Goal: Task Accomplishment & Management: Use online tool/utility

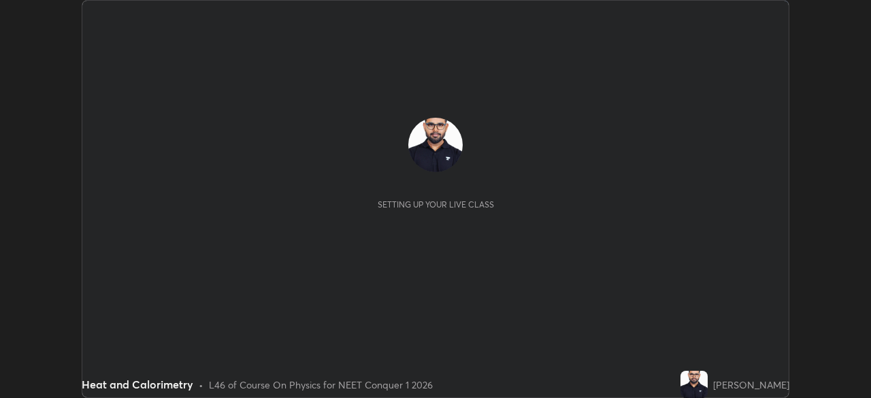
scroll to position [398, 870]
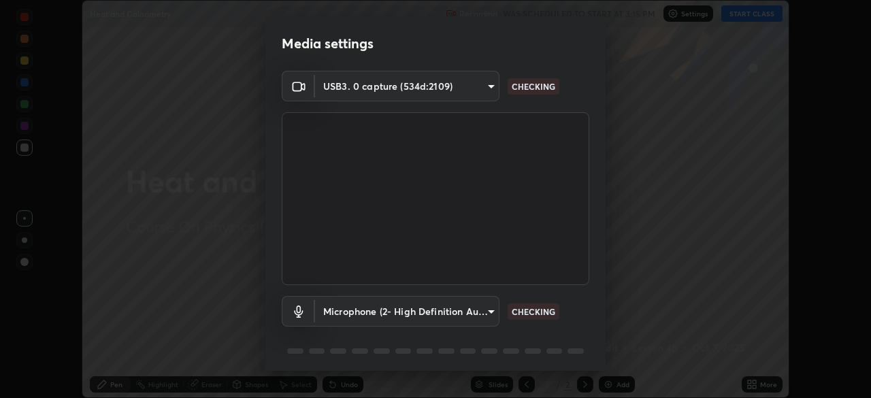
type input "f980875124209cf85bbf3f3452d6382f644449d4b80ed3042153ab235f4cb748"
type input "5fa097388a4fcdee07a10247f1d425762d8a7ac056759a89de49364f83e6b3d5"
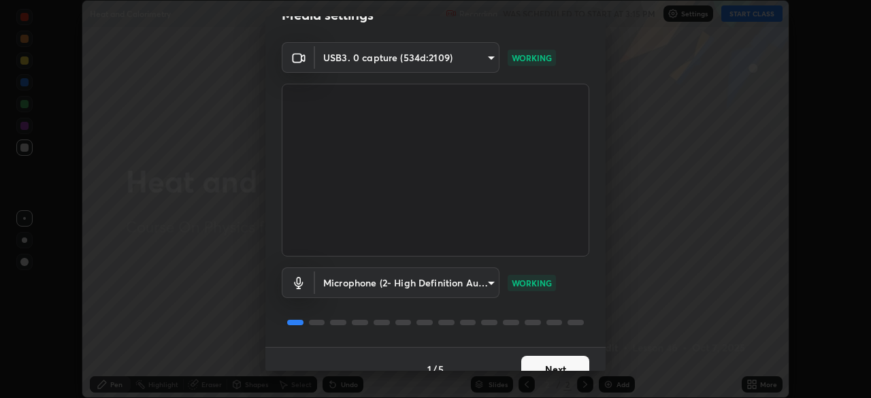
scroll to position [48, 0]
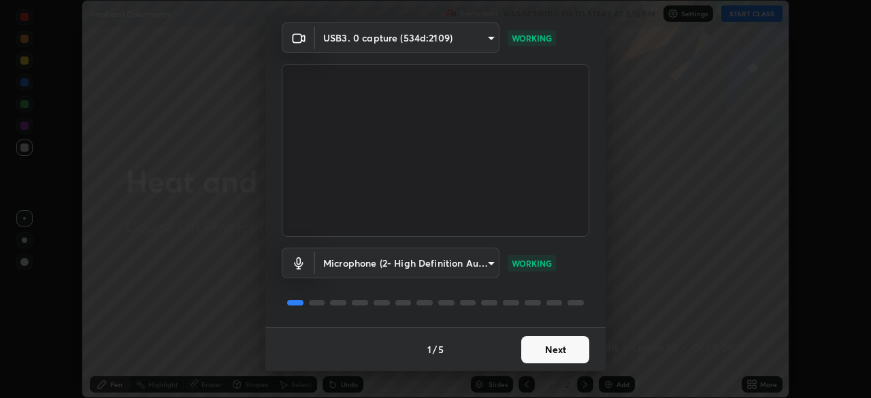
click at [570, 348] on button "Next" at bounding box center [555, 349] width 68 height 27
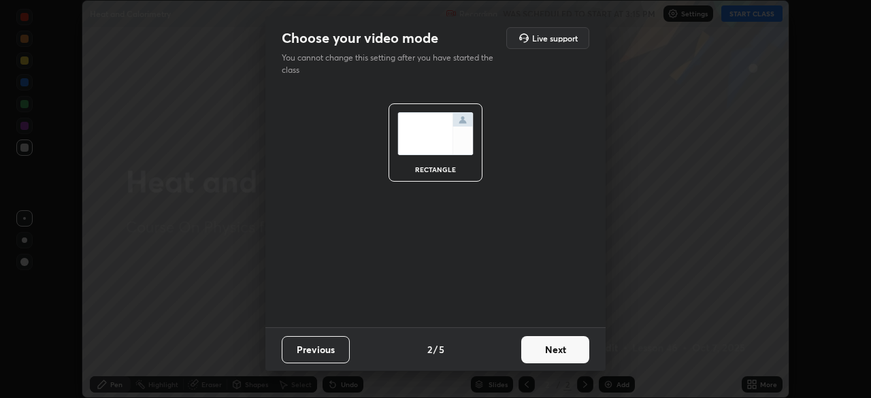
click at [568, 353] on button "Next" at bounding box center [555, 349] width 68 height 27
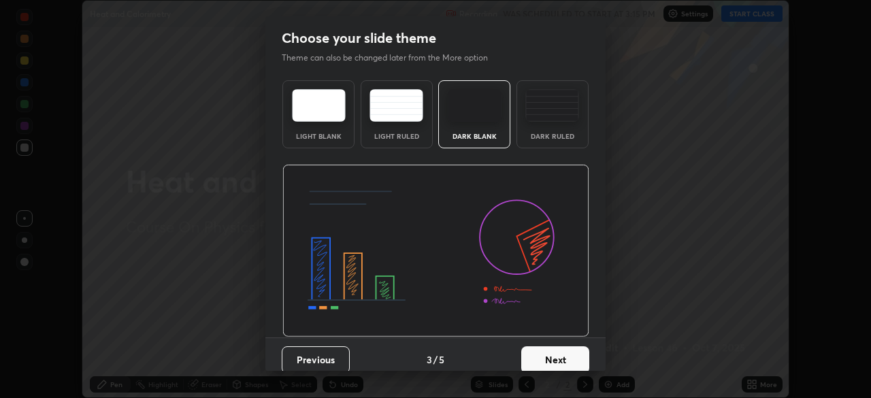
click at [565, 357] on button "Next" at bounding box center [555, 359] width 68 height 27
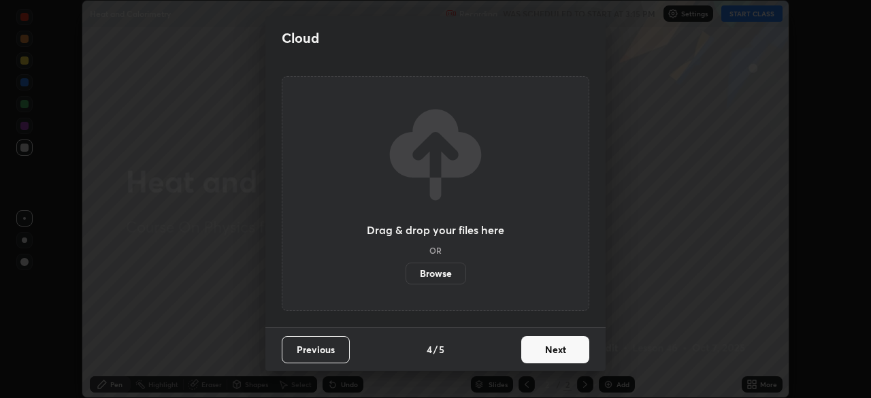
click at [564, 358] on button "Next" at bounding box center [555, 349] width 68 height 27
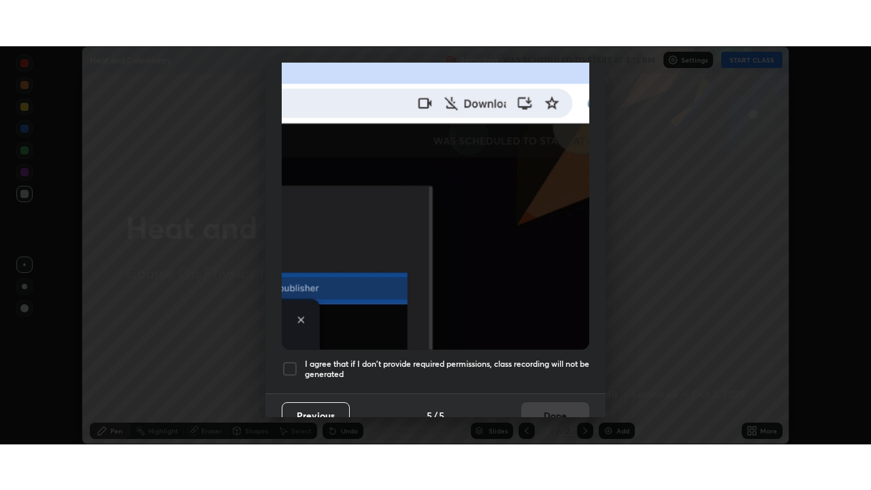
scroll to position [326, 0]
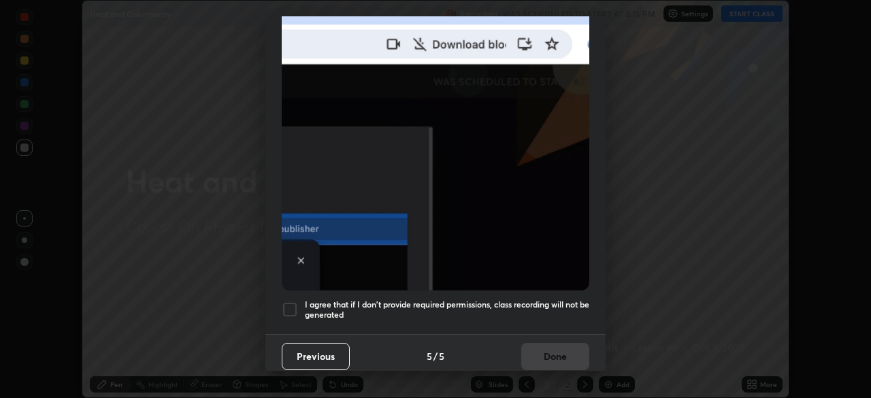
click at [288, 307] on div at bounding box center [290, 309] width 16 height 16
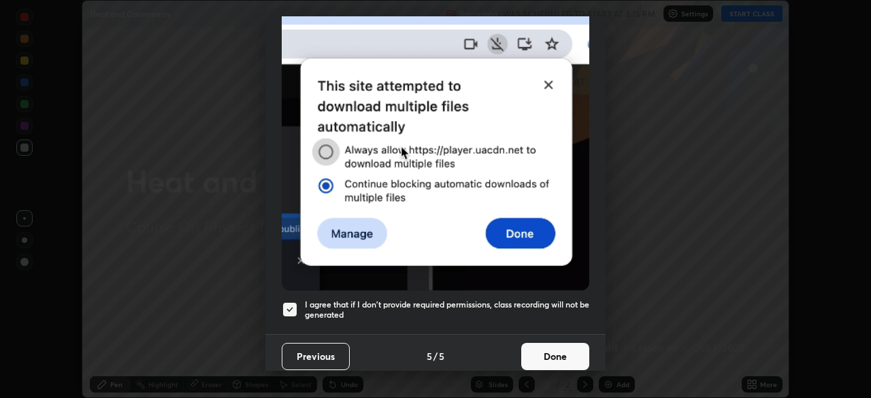
click at [561, 348] on button "Done" at bounding box center [555, 356] width 68 height 27
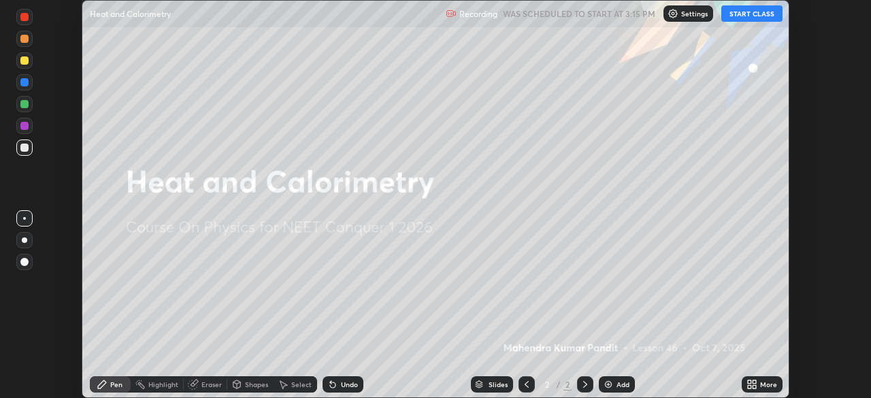
click at [764, 16] on button "START CLASS" at bounding box center [751, 13] width 61 height 16
click at [758, 386] on div "More" at bounding box center [762, 384] width 41 height 16
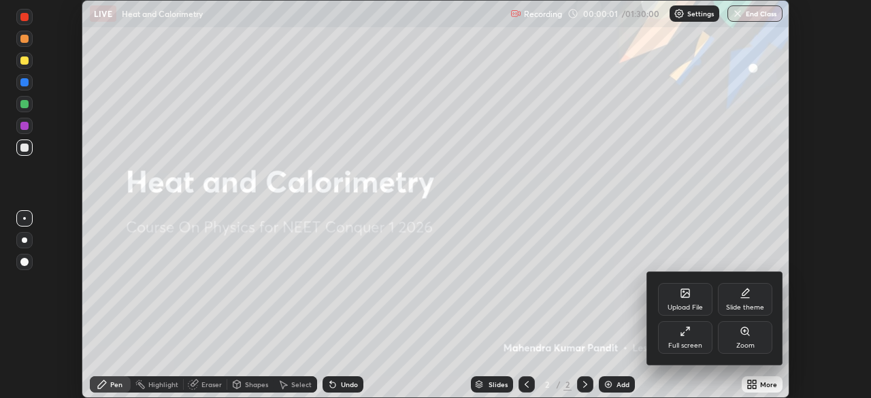
click at [681, 342] on div "Full screen" at bounding box center [685, 345] width 34 height 7
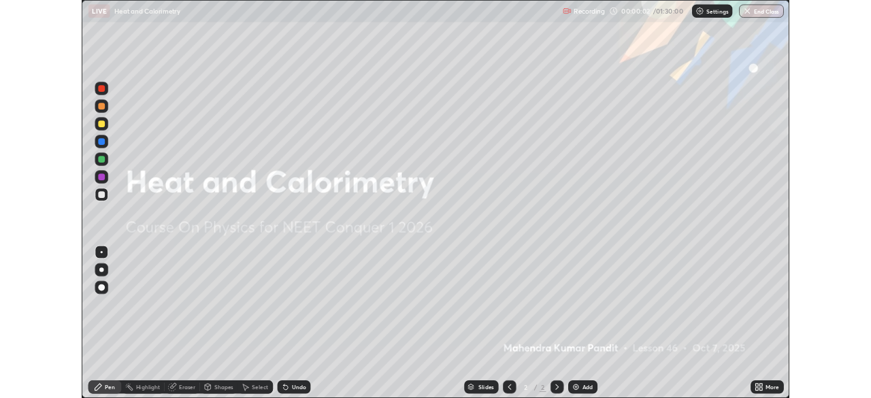
scroll to position [490, 871]
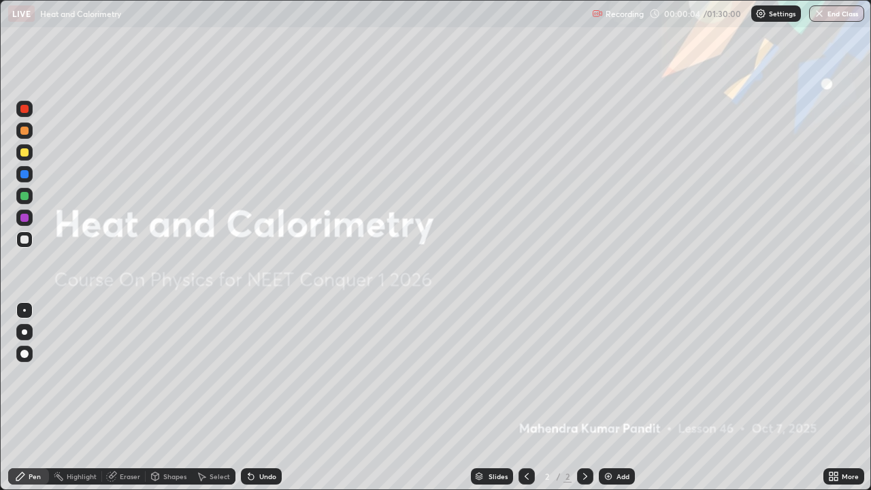
click at [608, 397] on div "Add" at bounding box center [617, 476] width 36 height 16
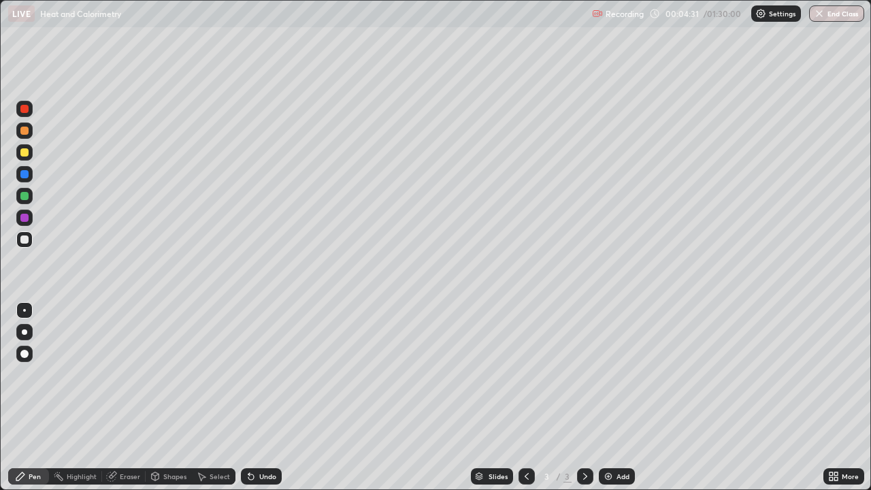
click at [124, 397] on div "Eraser" at bounding box center [130, 476] width 20 height 7
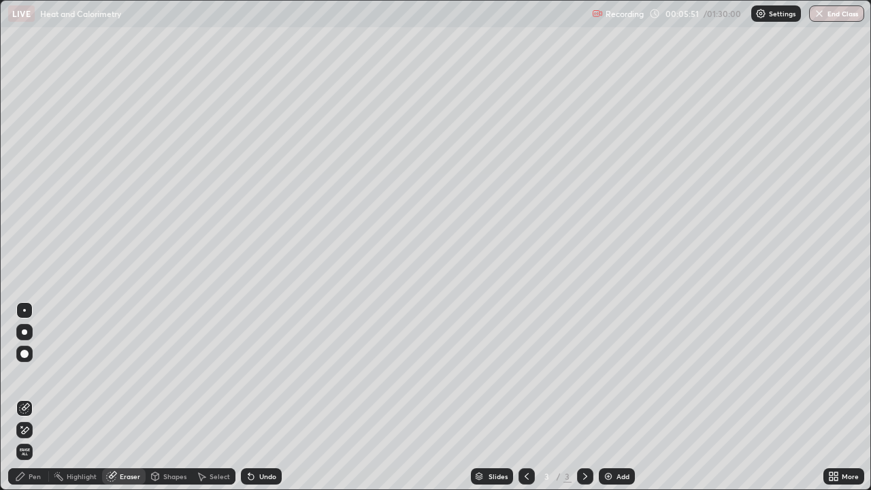
click at [39, 397] on div "Pen" at bounding box center [35, 476] width 12 height 7
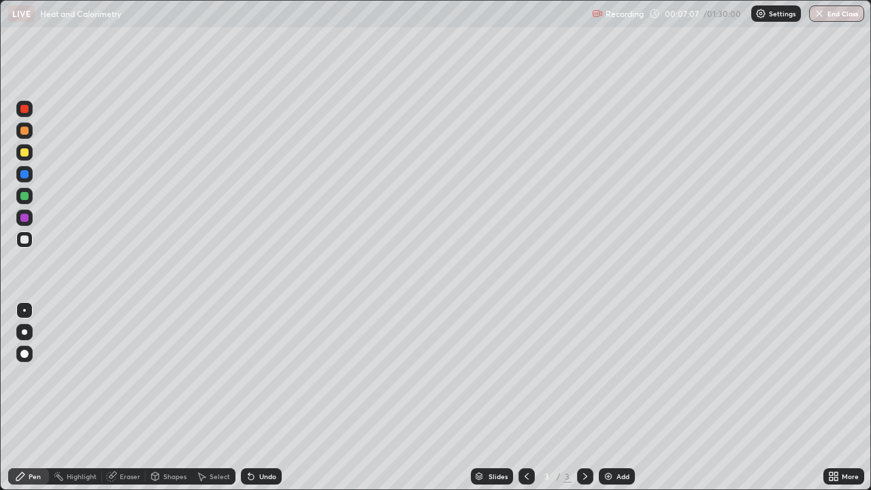
click at [265, 397] on div "Undo" at bounding box center [261, 476] width 41 height 16
click at [261, 397] on div "Undo" at bounding box center [261, 476] width 41 height 16
click at [261, 397] on div "Undo" at bounding box center [267, 476] width 17 height 7
click at [127, 397] on div "Eraser" at bounding box center [130, 476] width 20 height 7
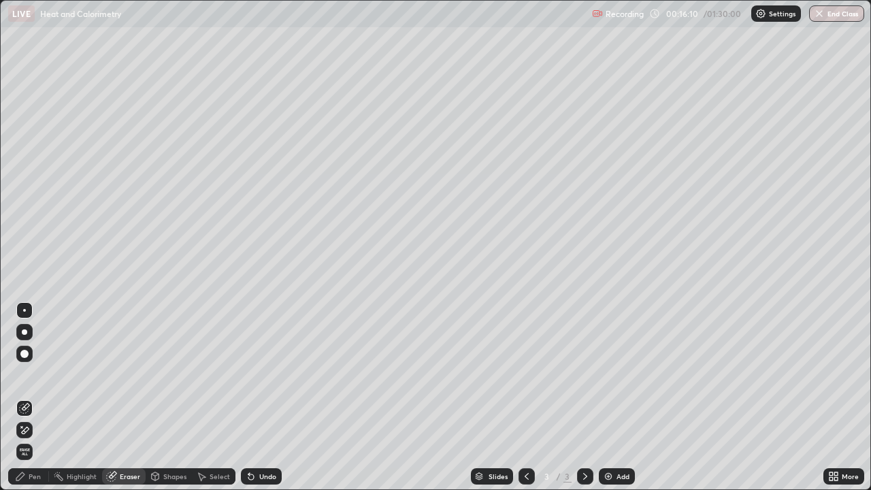
click at [35, 397] on div "Pen" at bounding box center [35, 476] width 12 height 7
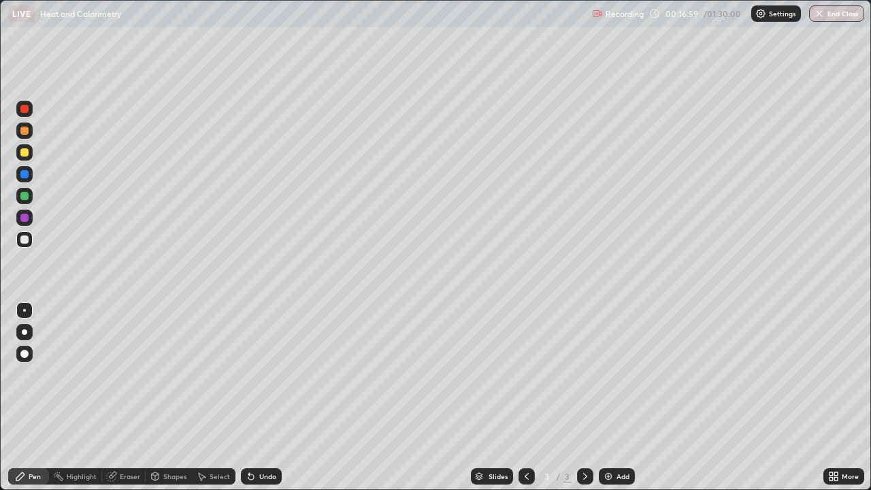
click at [259, 397] on div "Undo" at bounding box center [267, 476] width 17 height 7
click at [255, 397] on div "Undo" at bounding box center [261, 476] width 41 height 16
click at [22, 152] on div at bounding box center [24, 152] width 8 height 8
click at [25, 197] on div at bounding box center [24, 196] width 8 height 8
click at [124, 397] on div "Eraser" at bounding box center [130, 476] width 20 height 7
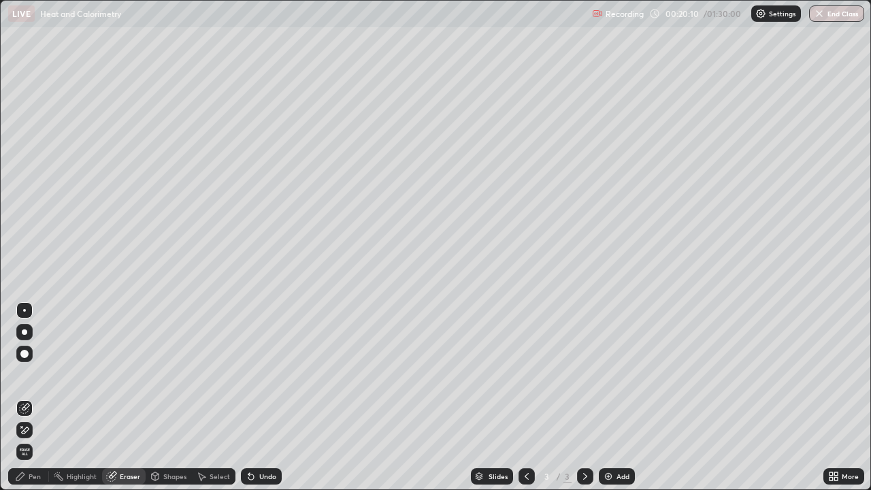
click at [35, 397] on div "Pen" at bounding box center [35, 476] width 12 height 7
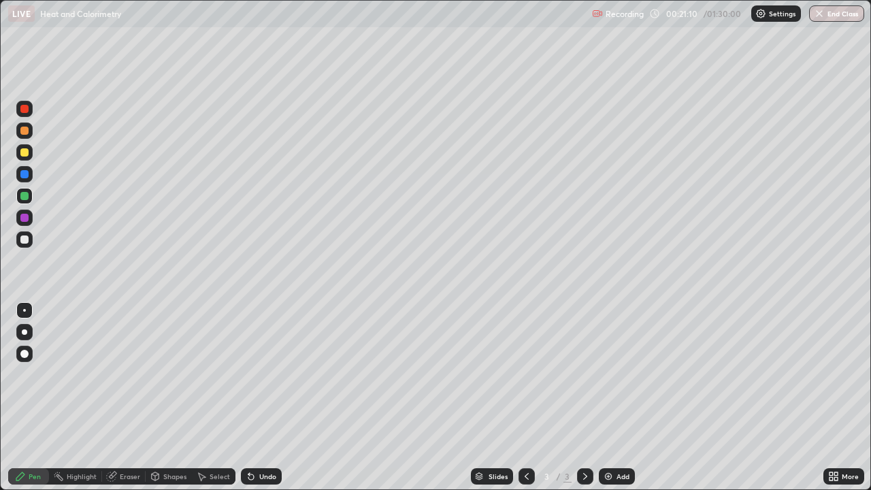
click at [246, 397] on icon at bounding box center [251, 476] width 11 height 11
click at [610, 397] on img at bounding box center [608, 476] width 11 height 11
click at [27, 152] on div at bounding box center [24, 152] width 8 height 8
click at [248, 397] on icon at bounding box center [250, 476] width 5 height 5
click at [252, 397] on icon at bounding box center [251, 476] width 11 height 11
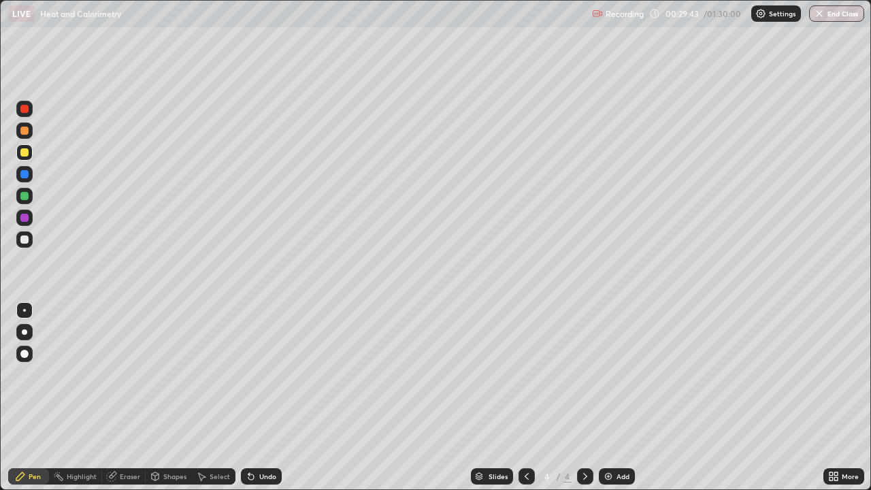
click at [25, 174] on div at bounding box center [24, 174] width 8 height 8
click at [26, 195] on div at bounding box center [24, 196] width 8 height 8
click at [248, 397] on icon at bounding box center [250, 476] width 5 height 5
click at [127, 397] on div "Eraser" at bounding box center [130, 476] width 20 height 7
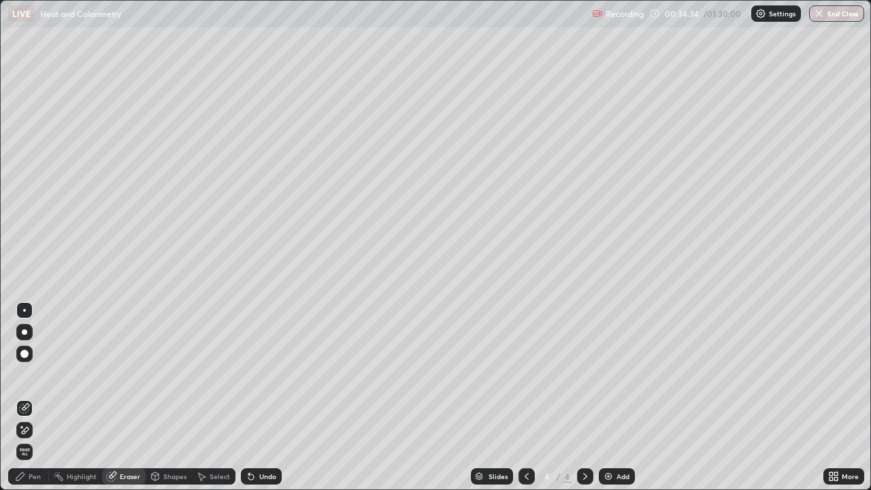
click at [41, 397] on div "Pen" at bounding box center [28, 476] width 41 height 16
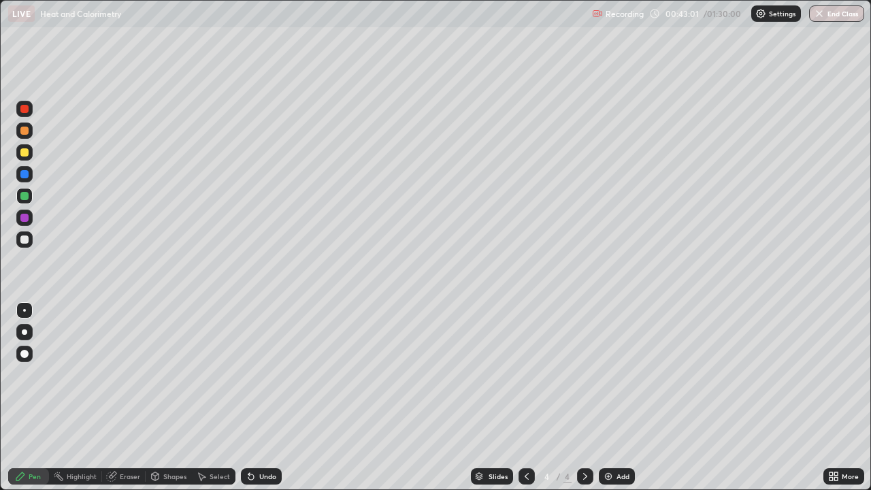
click at [25, 215] on div at bounding box center [24, 218] width 8 height 8
click at [248, 397] on icon at bounding box center [250, 476] width 5 height 5
click at [249, 397] on icon at bounding box center [250, 476] width 5 height 5
click at [24, 242] on div at bounding box center [24, 239] width 8 height 8
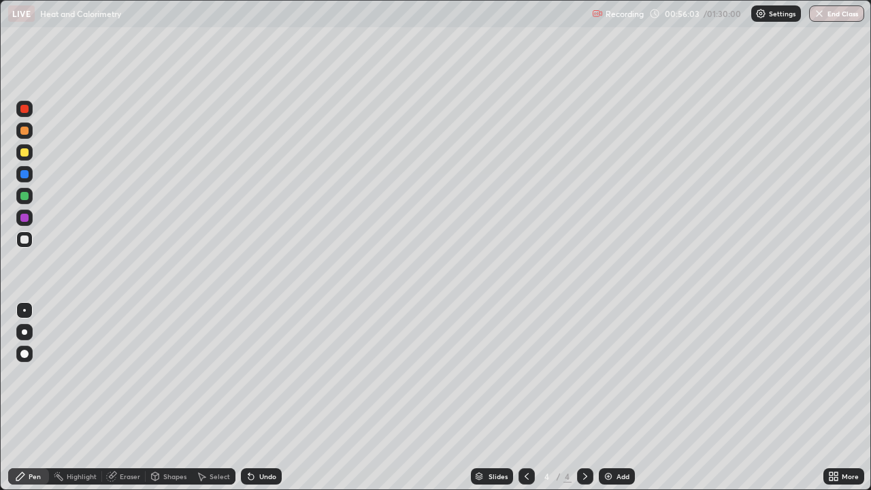
click at [606, 397] on img at bounding box center [608, 476] width 11 height 11
click at [260, 397] on div "Undo" at bounding box center [261, 476] width 41 height 16
click at [259, 397] on div "Undo" at bounding box center [261, 476] width 41 height 16
click at [255, 397] on div "Undo" at bounding box center [261, 476] width 41 height 16
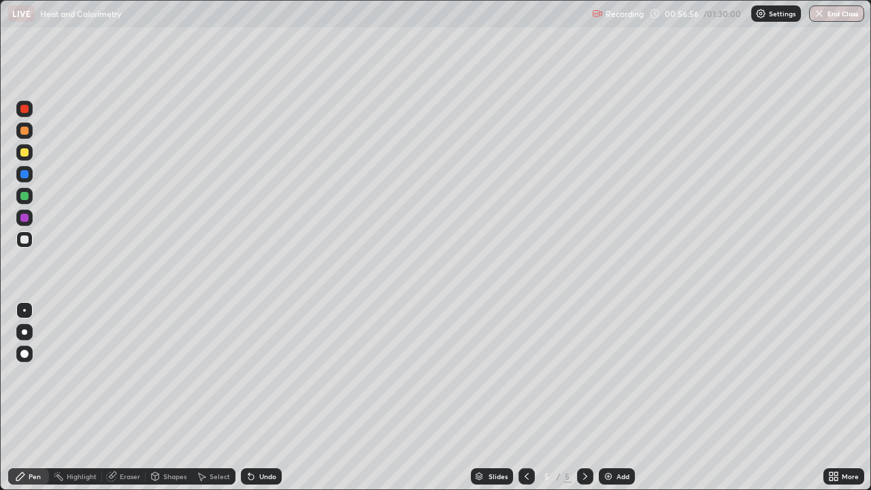
click at [259, 397] on div "Undo" at bounding box center [261, 476] width 41 height 16
click at [270, 397] on div "Undo" at bounding box center [267, 476] width 17 height 7
click at [271, 397] on div "Undo" at bounding box center [261, 476] width 41 height 16
click at [269, 397] on div "Undo" at bounding box center [267, 476] width 17 height 7
click at [260, 397] on div "Undo" at bounding box center [267, 476] width 17 height 7
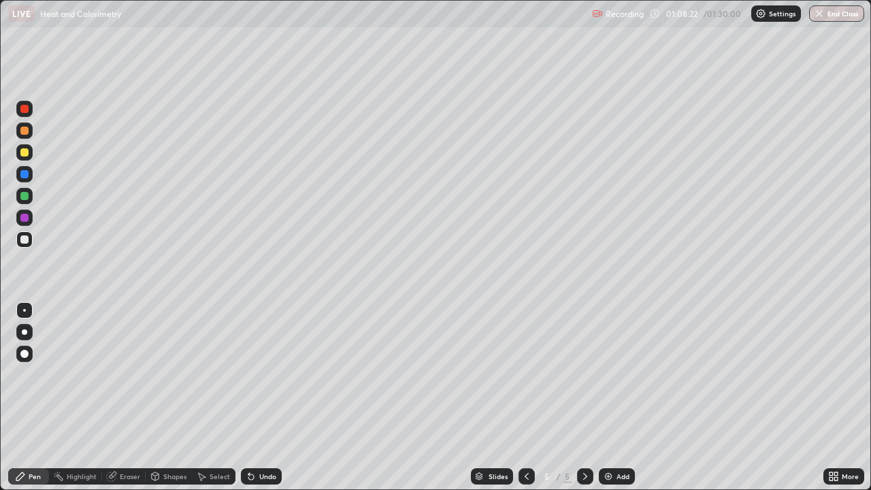
click at [249, 397] on icon at bounding box center [250, 476] width 5 height 5
click at [252, 397] on icon at bounding box center [251, 476] width 11 height 11
click at [26, 220] on div at bounding box center [24, 218] width 8 height 8
click at [525, 397] on icon at bounding box center [526, 476] width 11 height 11
click at [525, 397] on icon at bounding box center [527, 476] width 4 height 7
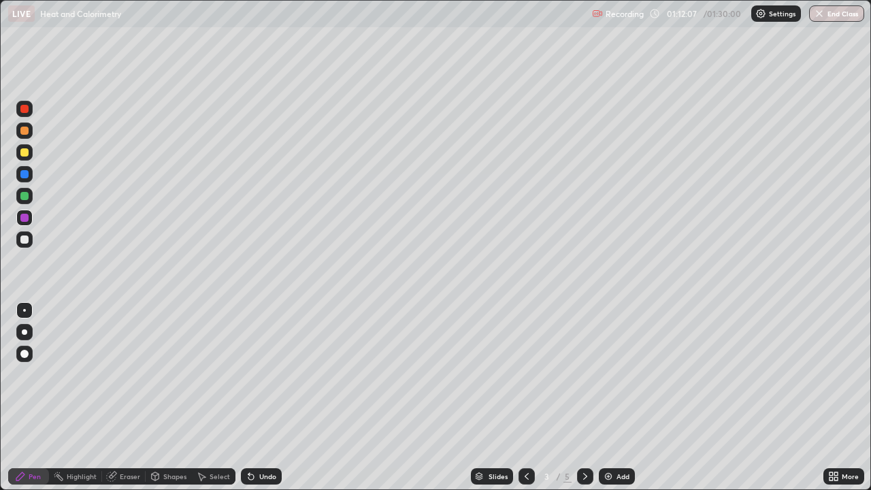
click at [583, 397] on icon at bounding box center [585, 476] width 11 height 11
click at [584, 397] on icon at bounding box center [585, 476] width 11 height 11
click at [836, 397] on icon at bounding box center [835, 478] width 3 height 3
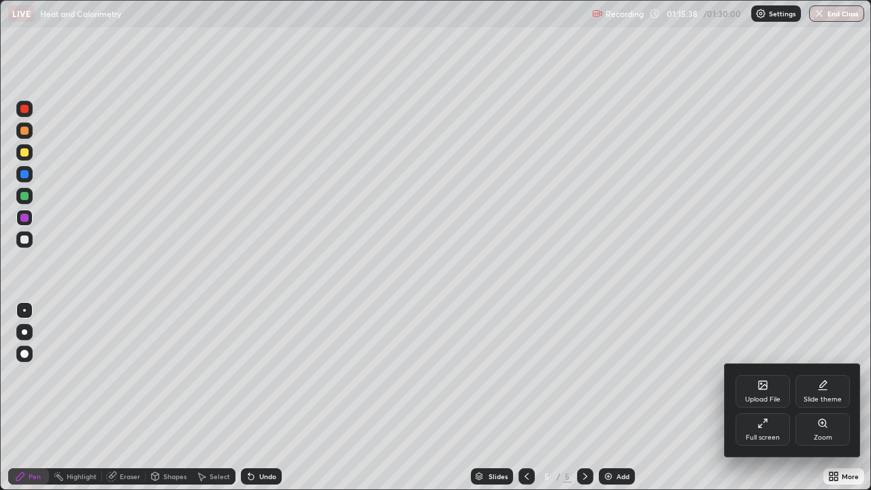
click at [765, 397] on div "Full screen" at bounding box center [763, 437] width 34 height 7
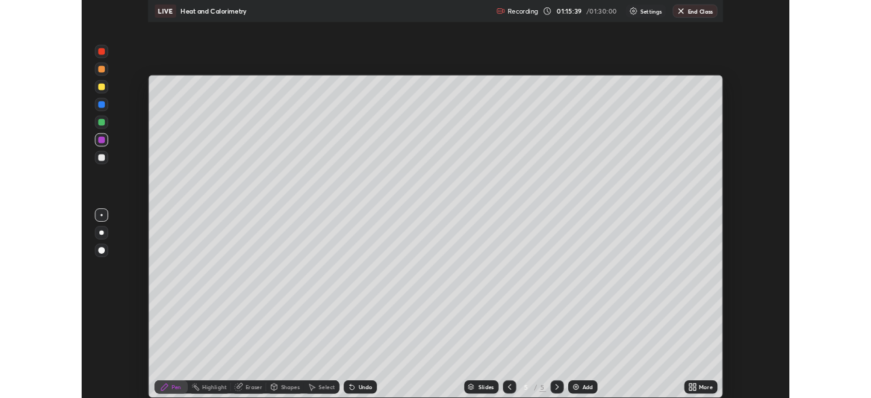
scroll to position [67658, 67185]
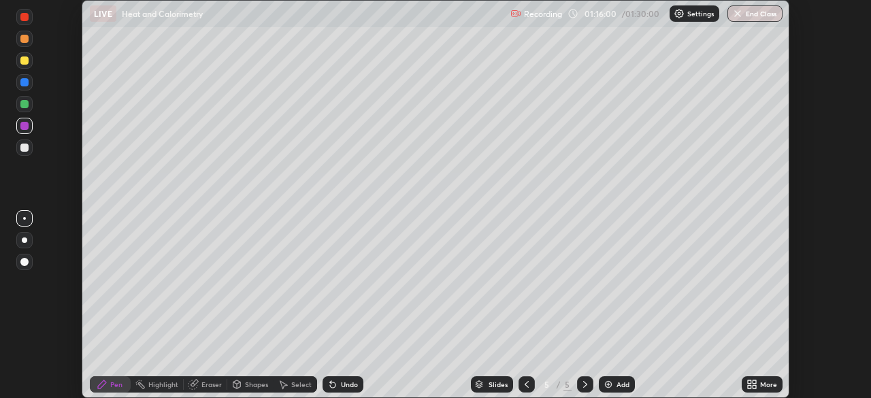
click at [757, 16] on button "End Class" at bounding box center [755, 13] width 55 height 16
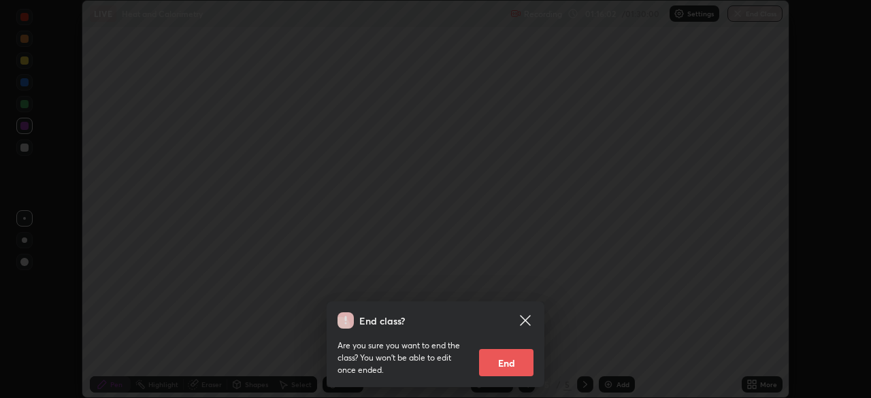
click at [514, 363] on button "End" at bounding box center [506, 362] width 54 height 27
